Goal: Task Accomplishment & Management: Use online tool/utility

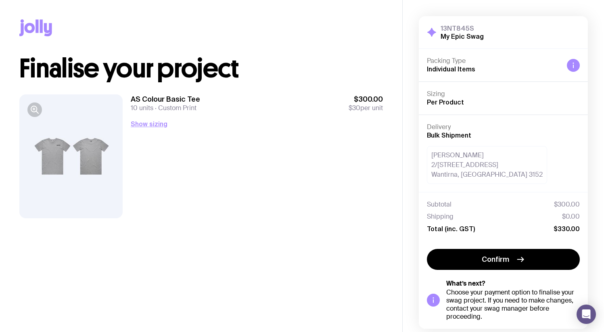
click at [54, 150] on div at bounding box center [70, 156] width 103 height 124
click at [40, 110] on button "button" at bounding box center [34, 110] width 15 height 15
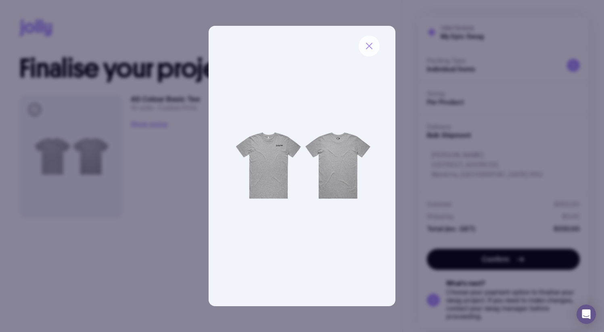
click at [376, 49] on button "button" at bounding box center [369, 46] width 21 height 21
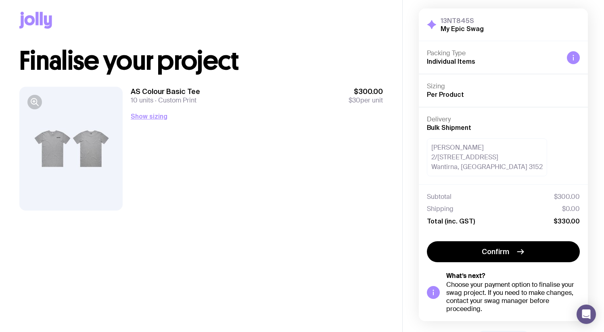
scroll to position [8, 0]
click at [142, 113] on button "Show sizing" at bounding box center [149, 116] width 37 height 10
drag, startPoint x: 143, startPoint y: 120, endPoint x: 298, endPoint y: 140, distance: 155.5
click at [143, 120] on button "Hide sizing" at bounding box center [148, 116] width 34 height 10
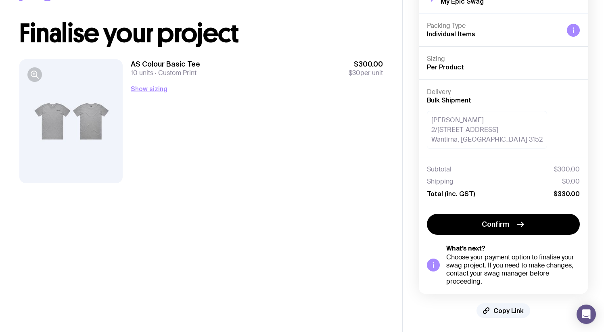
scroll to position [36, 0]
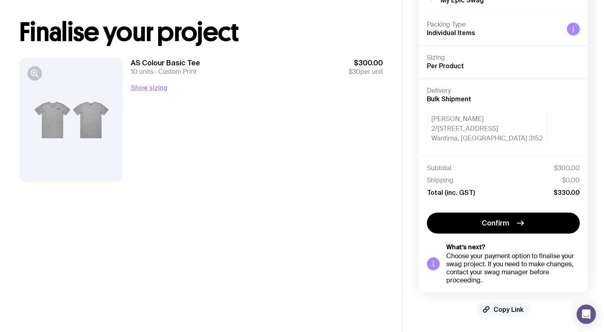
click at [515, 308] on span "Copy Link" at bounding box center [509, 310] width 30 height 8
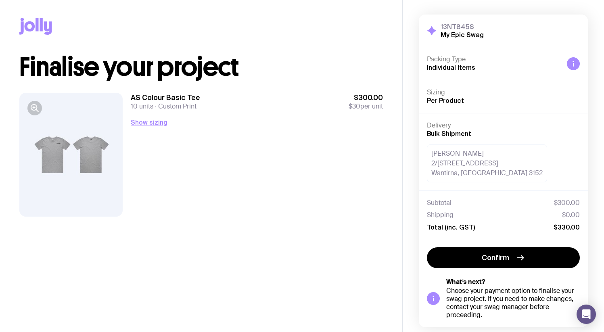
scroll to position [1, 0]
